Goal: Task Accomplishment & Management: Use online tool/utility

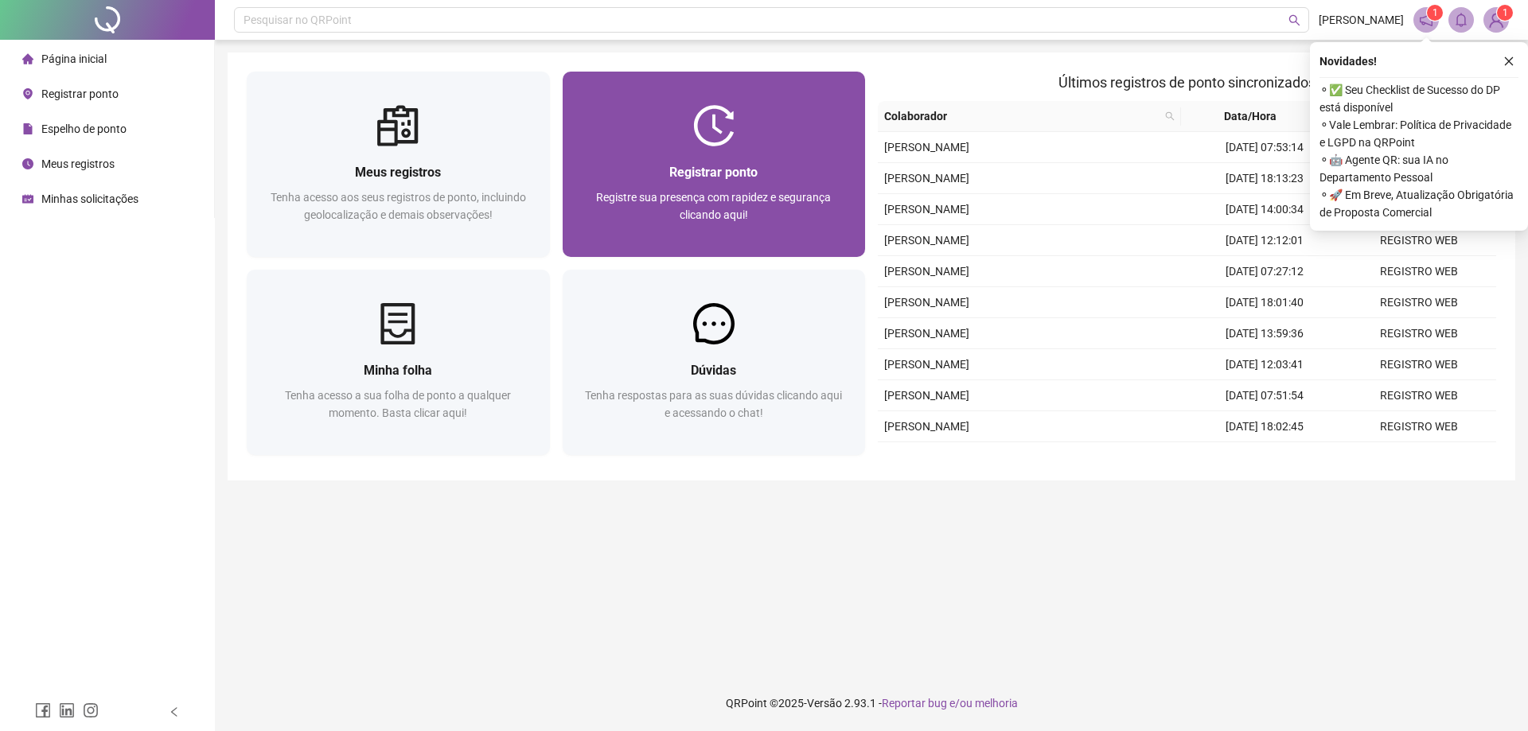
click at [733, 217] on span "Registre sua presença com rapidez e segurança clicando aqui!" at bounding box center [713, 206] width 235 height 30
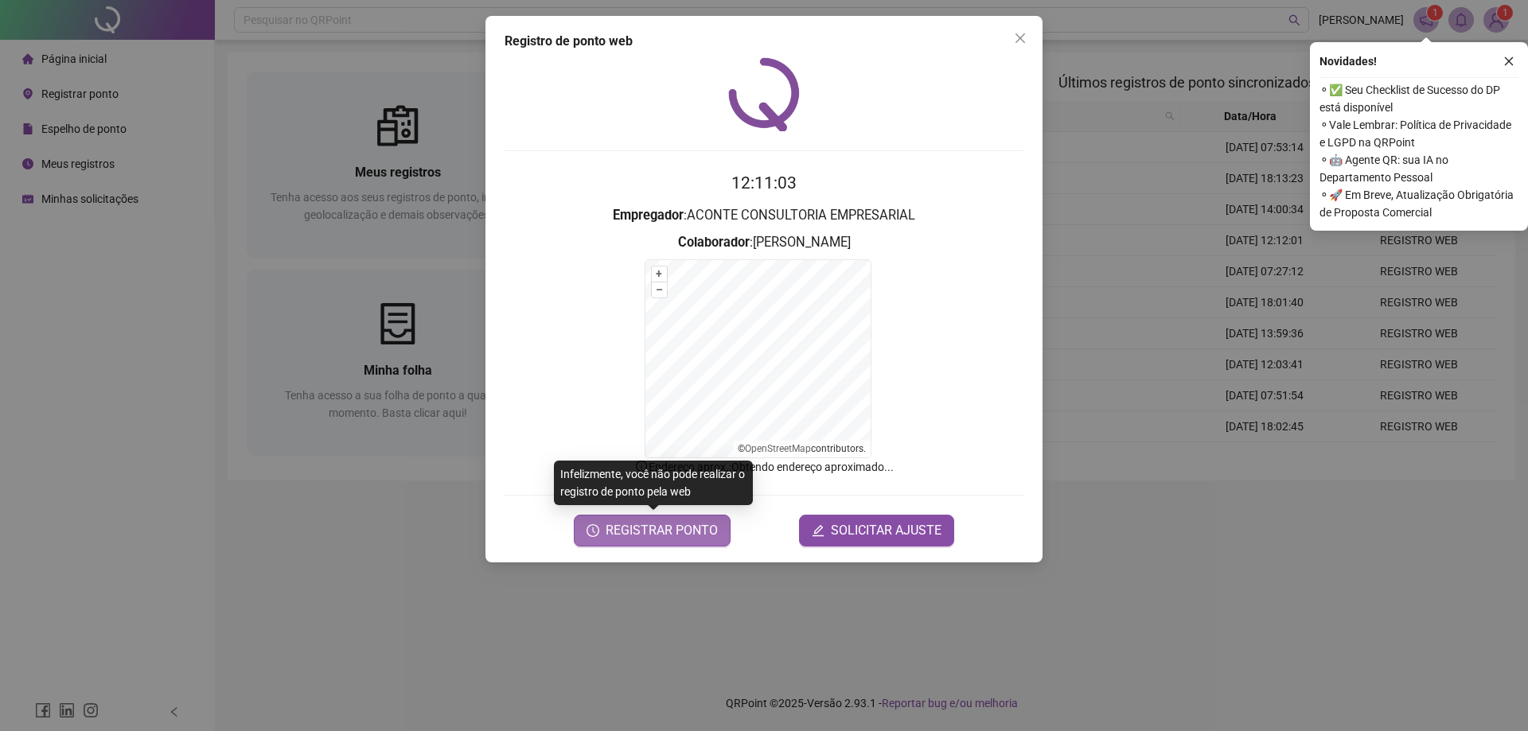
click at [653, 533] on span "REGISTRAR PONTO" at bounding box center [662, 530] width 112 height 19
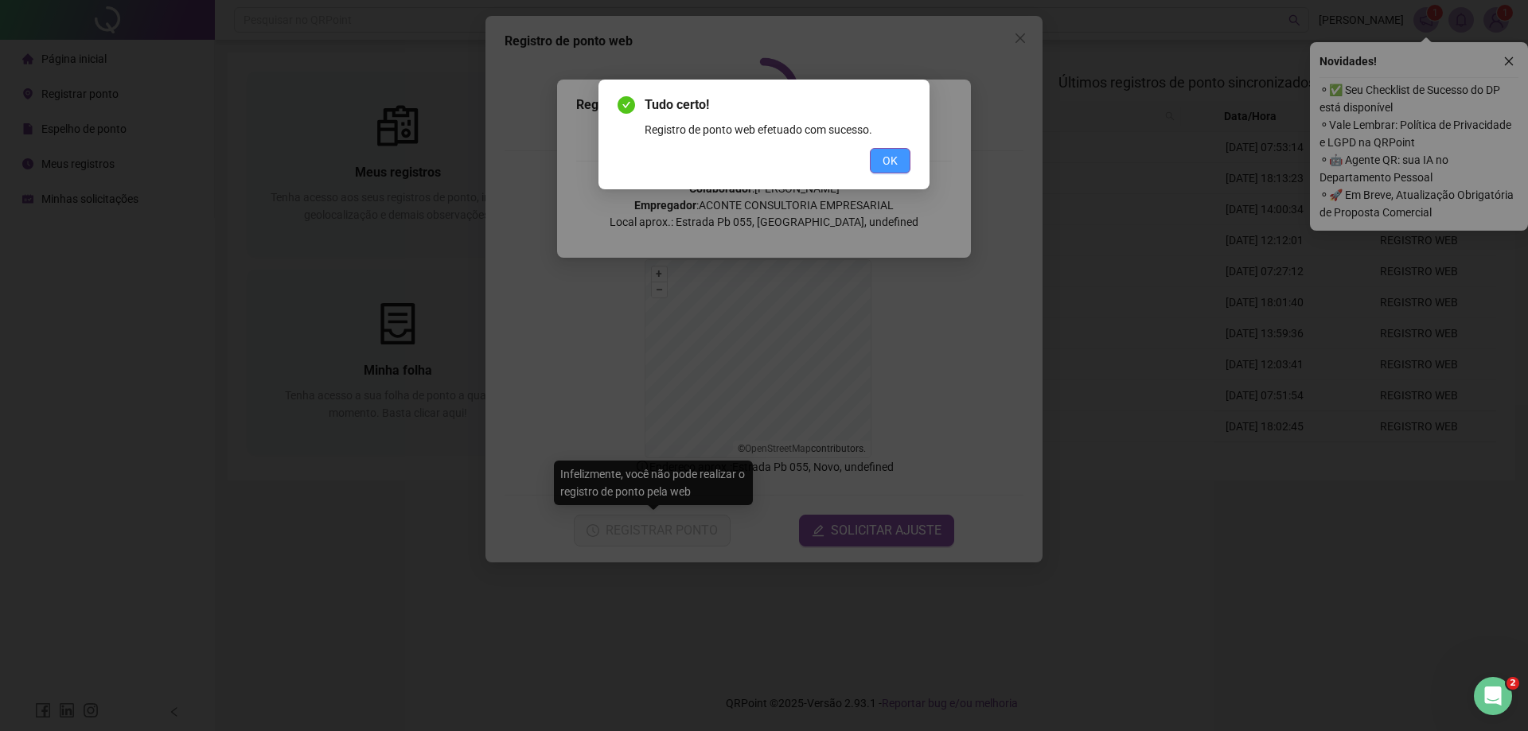
click at [883, 163] on span "OK" at bounding box center [890, 161] width 15 height 18
